Goal: Navigation & Orientation: Find specific page/section

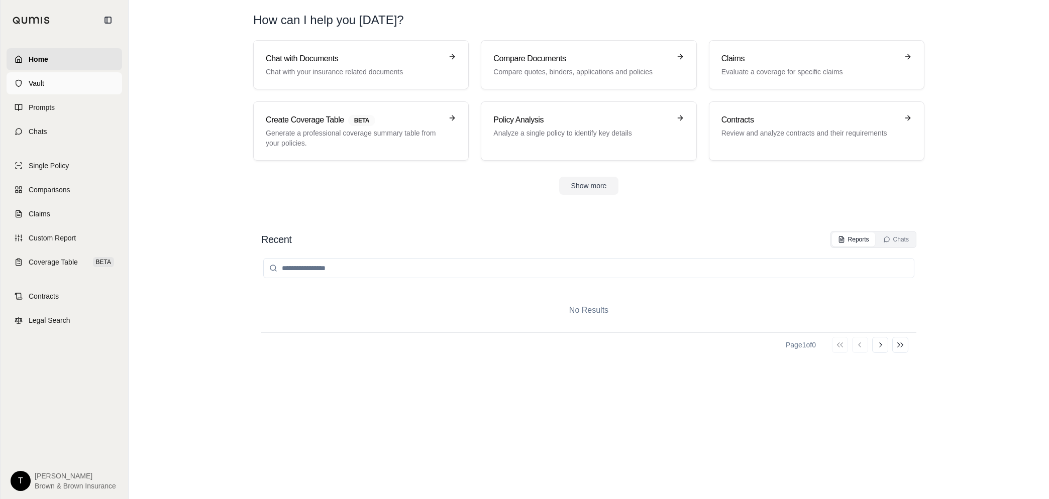
click at [46, 77] on link "Vault" at bounding box center [65, 83] width 116 height 22
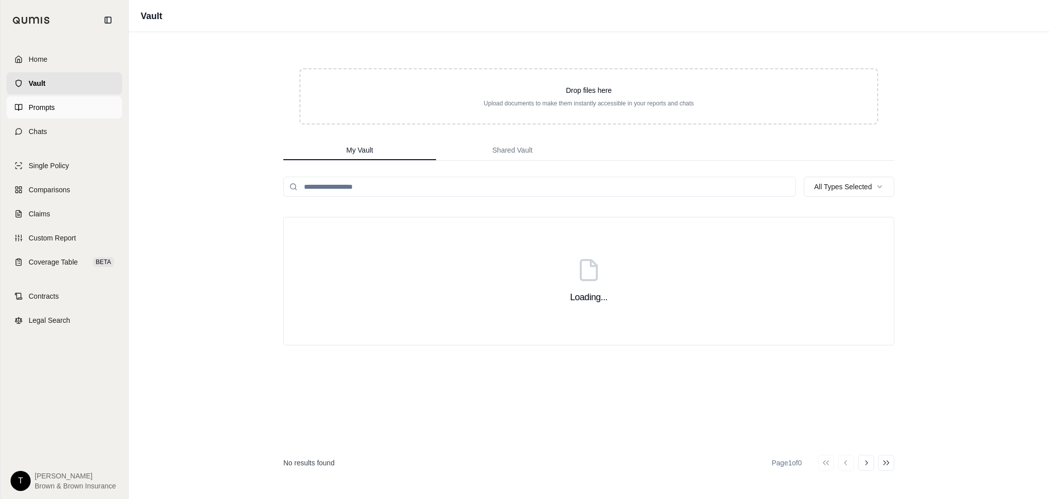
click at [28, 110] on link "Prompts" at bounding box center [65, 107] width 116 height 22
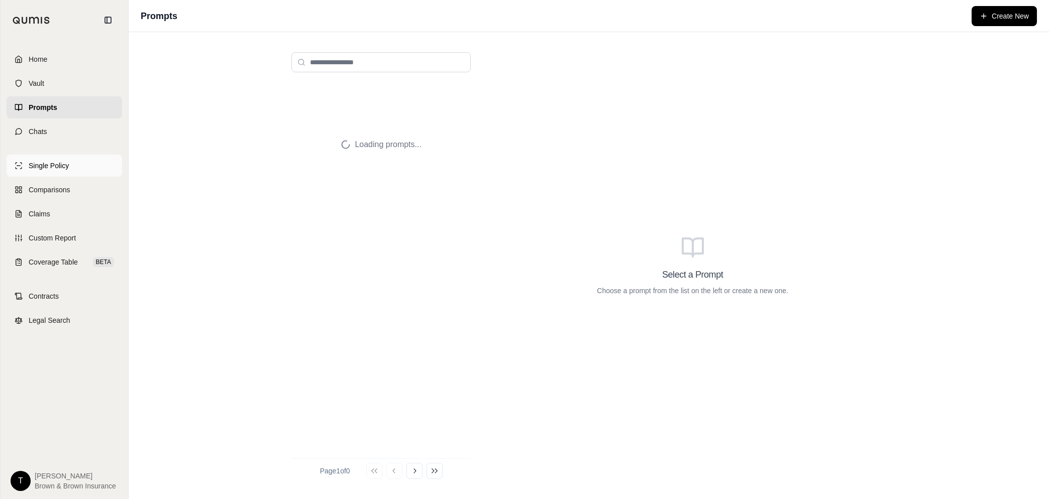
drag, startPoint x: 47, startPoint y: 131, endPoint x: 57, endPoint y: 161, distance: 31.9
click at [47, 131] on span "Chats" at bounding box center [38, 132] width 19 height 10
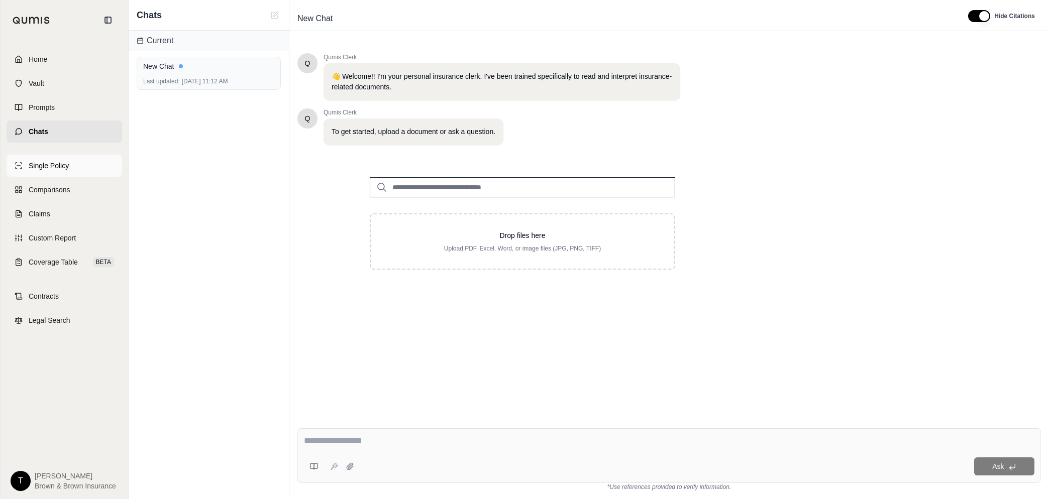
click at [58, 167] on span "Single Policy" at bounding box center [49, 166] width 40 height 10
